Goal: Find specific page/section: Find specific page/section

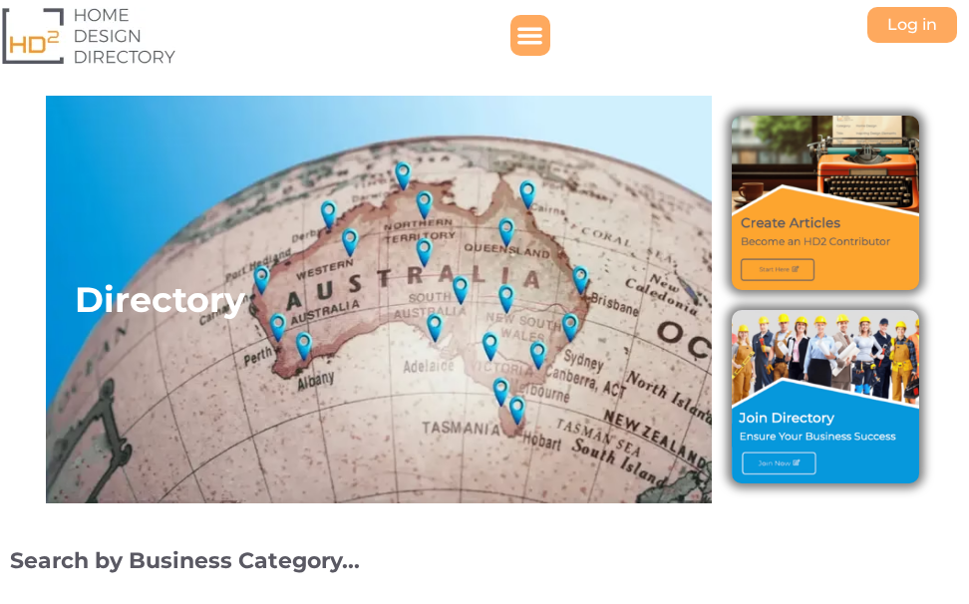
select select "694"
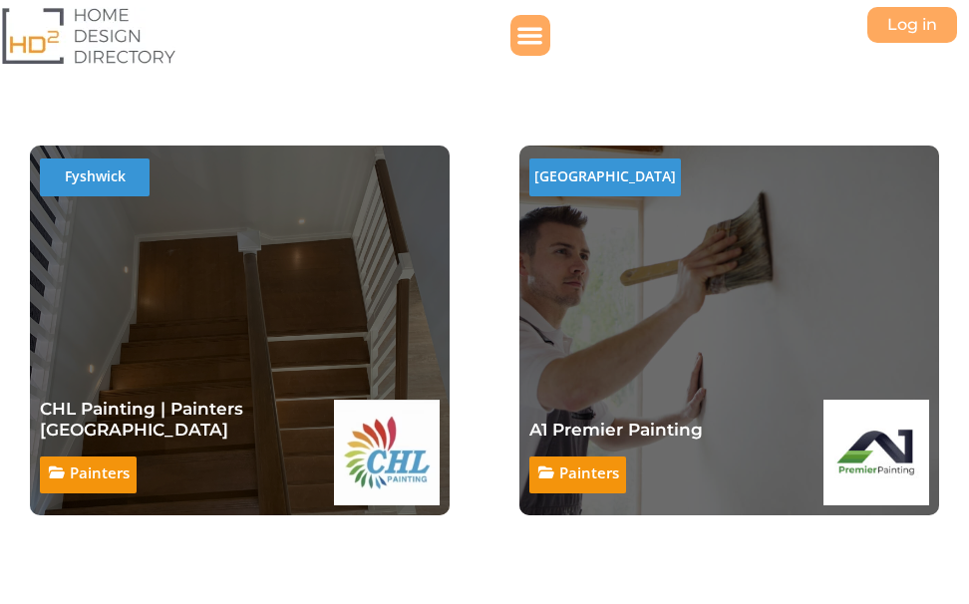
scroll to position [598, 0]
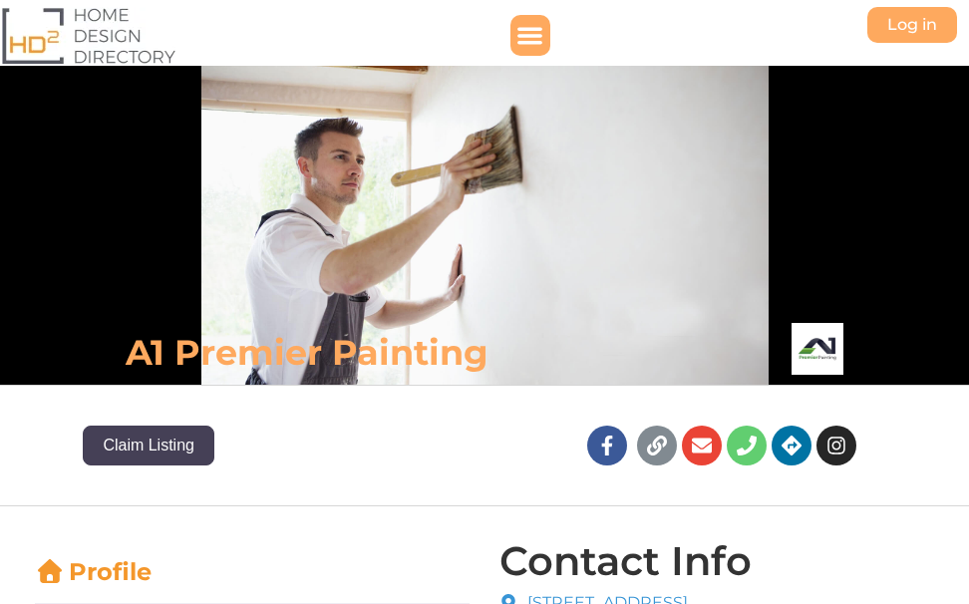
click at [354, 330] on h6 "A1 Premier Painting" at bounding box center [376, 352] width 500 height 45
